Goal: Transaction & Acquisition: Book appointment/travel/reservation

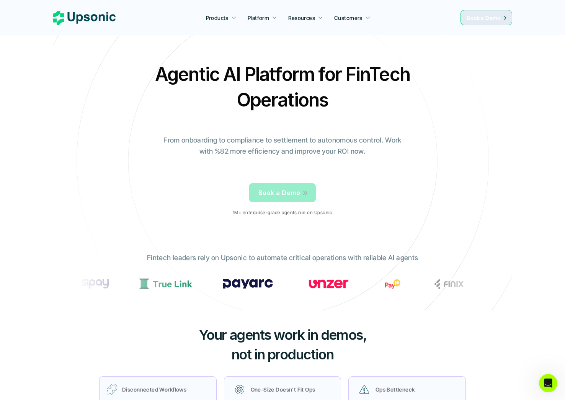
click at [284, 195] on span "Book a Demo" at bounding box center [280, 193] width 42 height 8
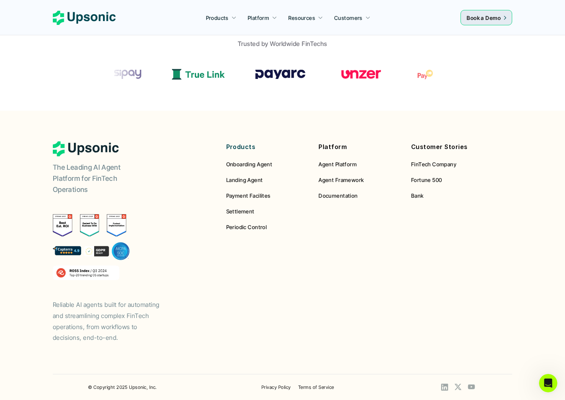
scroll to position [234, 0]
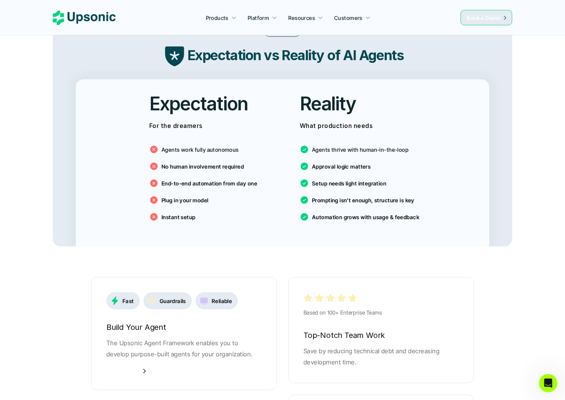
scroll to position [1275, 0]
